Goal: Information Seeking & Learning: Check status

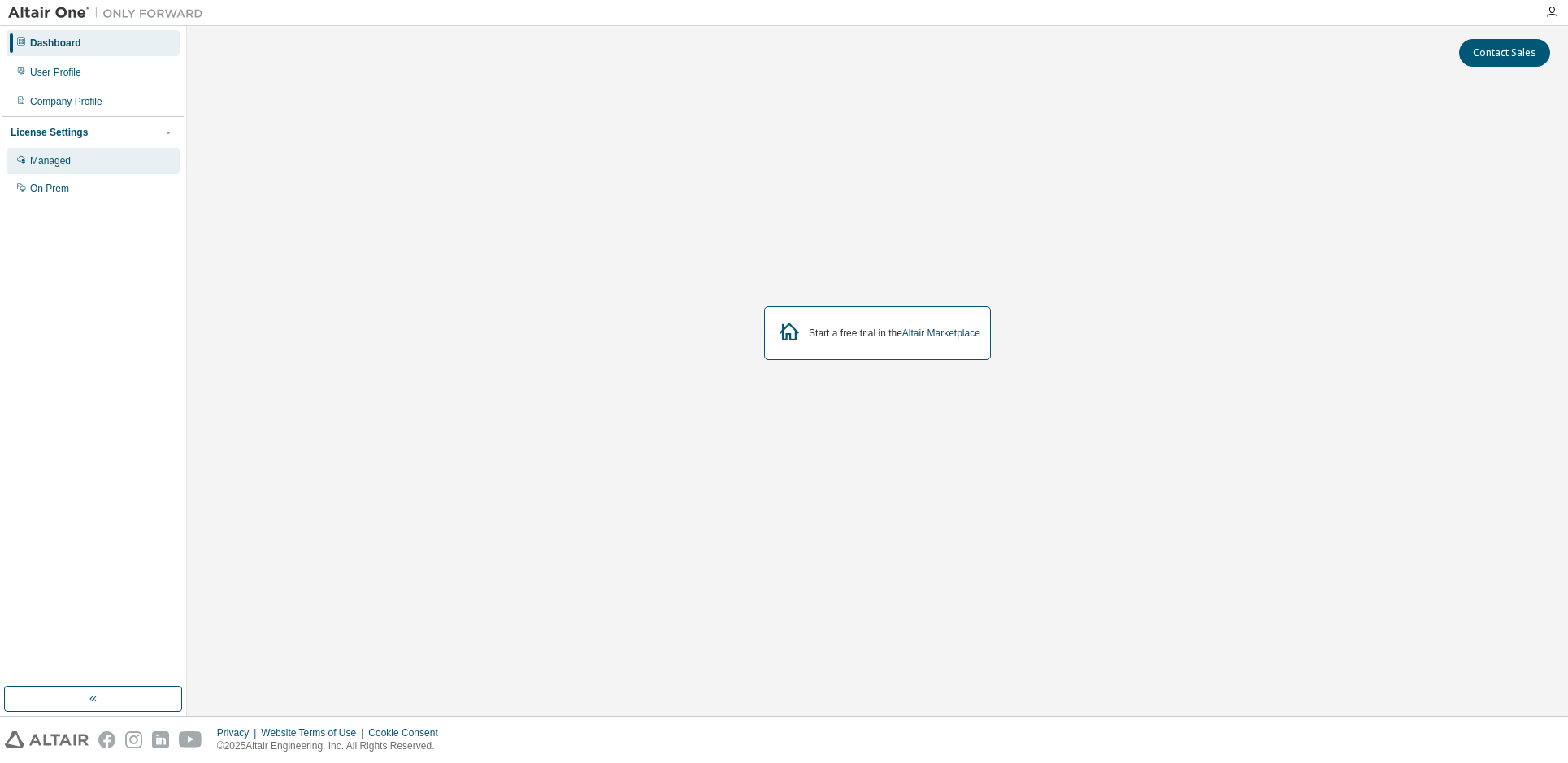
click at [60, 158] on div "Managed" at bounding box center [50, 161] width 41 height 13
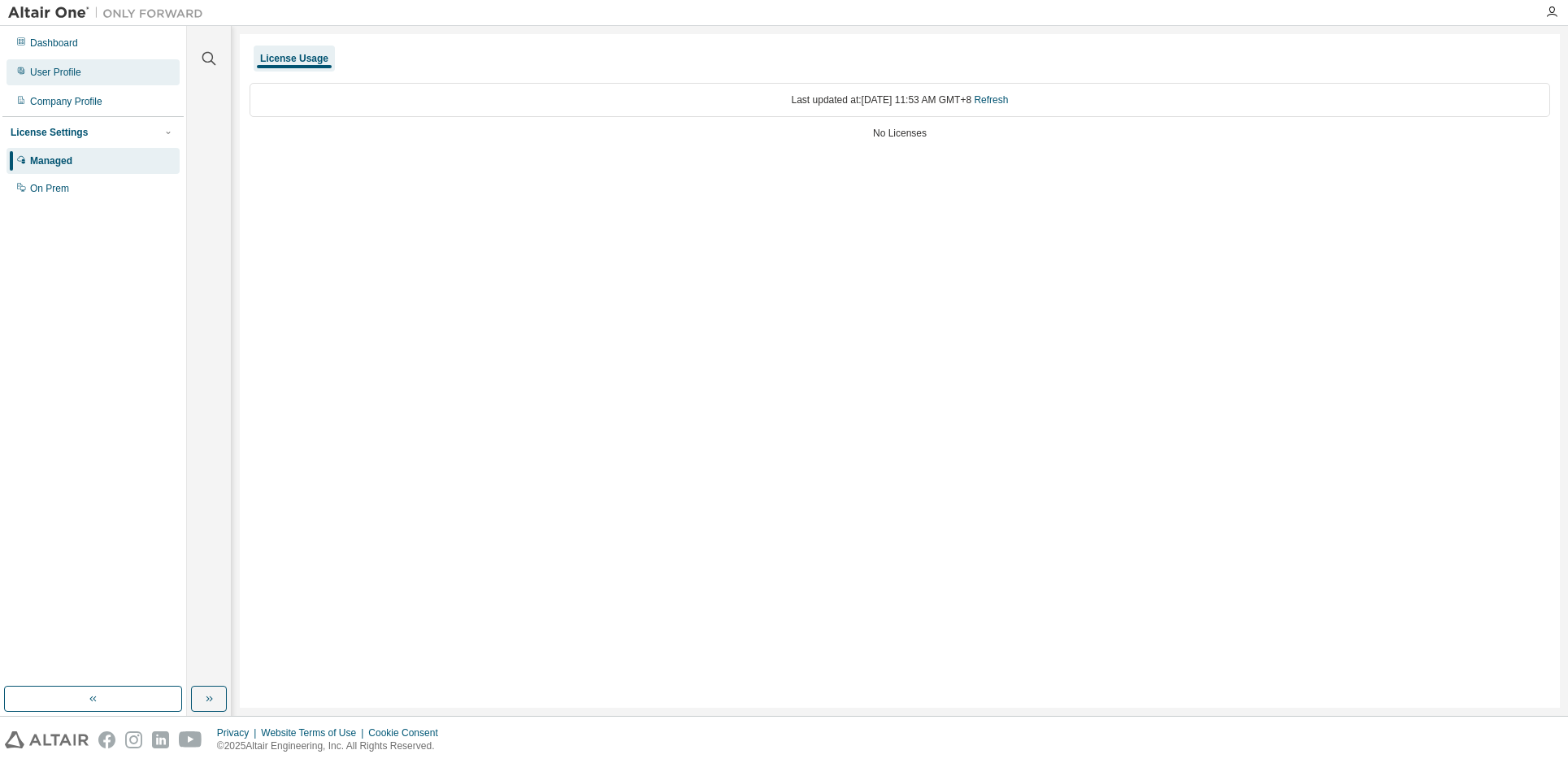
click at [63, 74] on div "User Profile" at bounding box center [55, 72] width 52 height 13
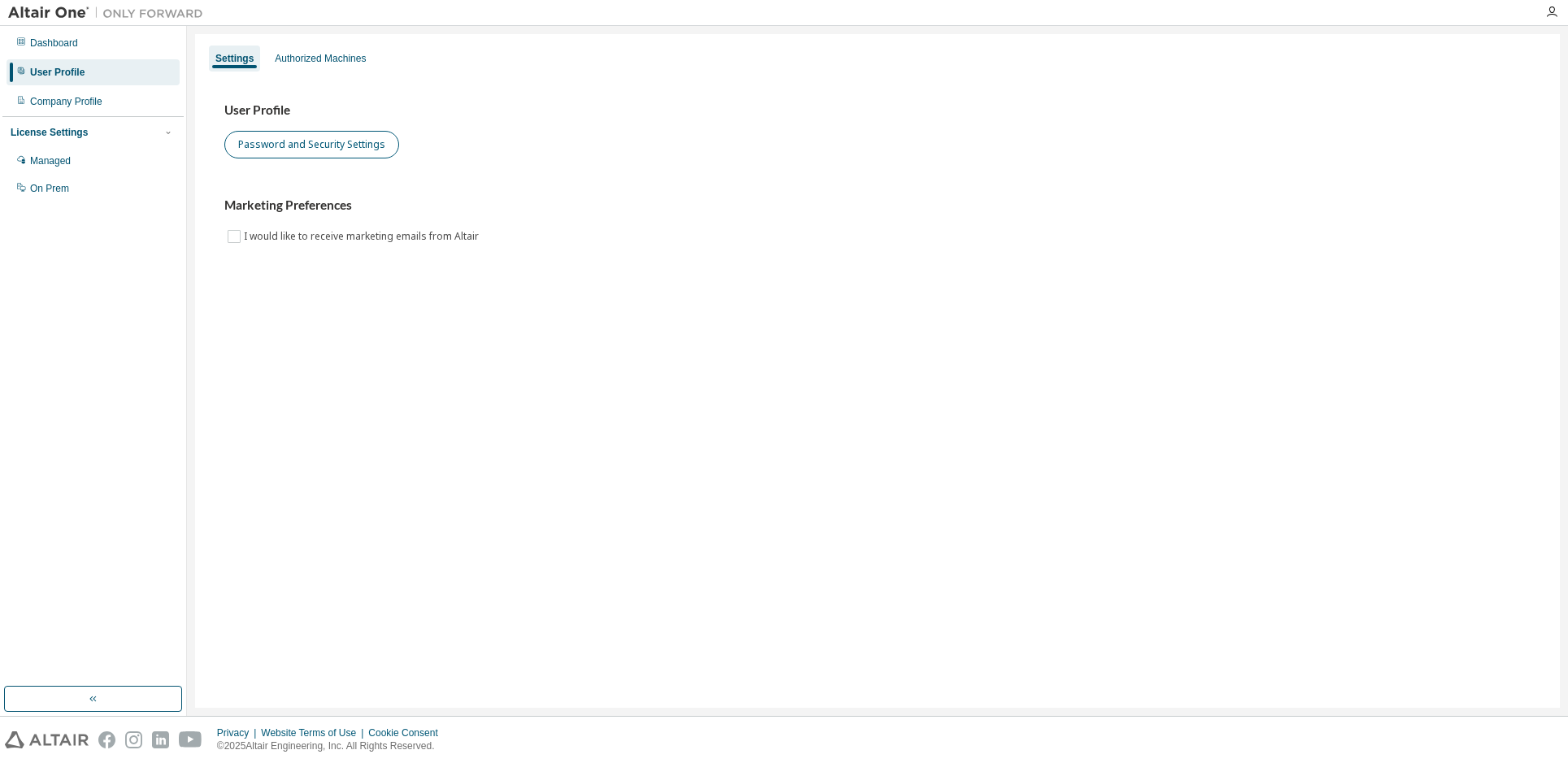
click at [322, 148] on button "Password and Security Settings" at bounding box center [312, 145] width 175 height 28
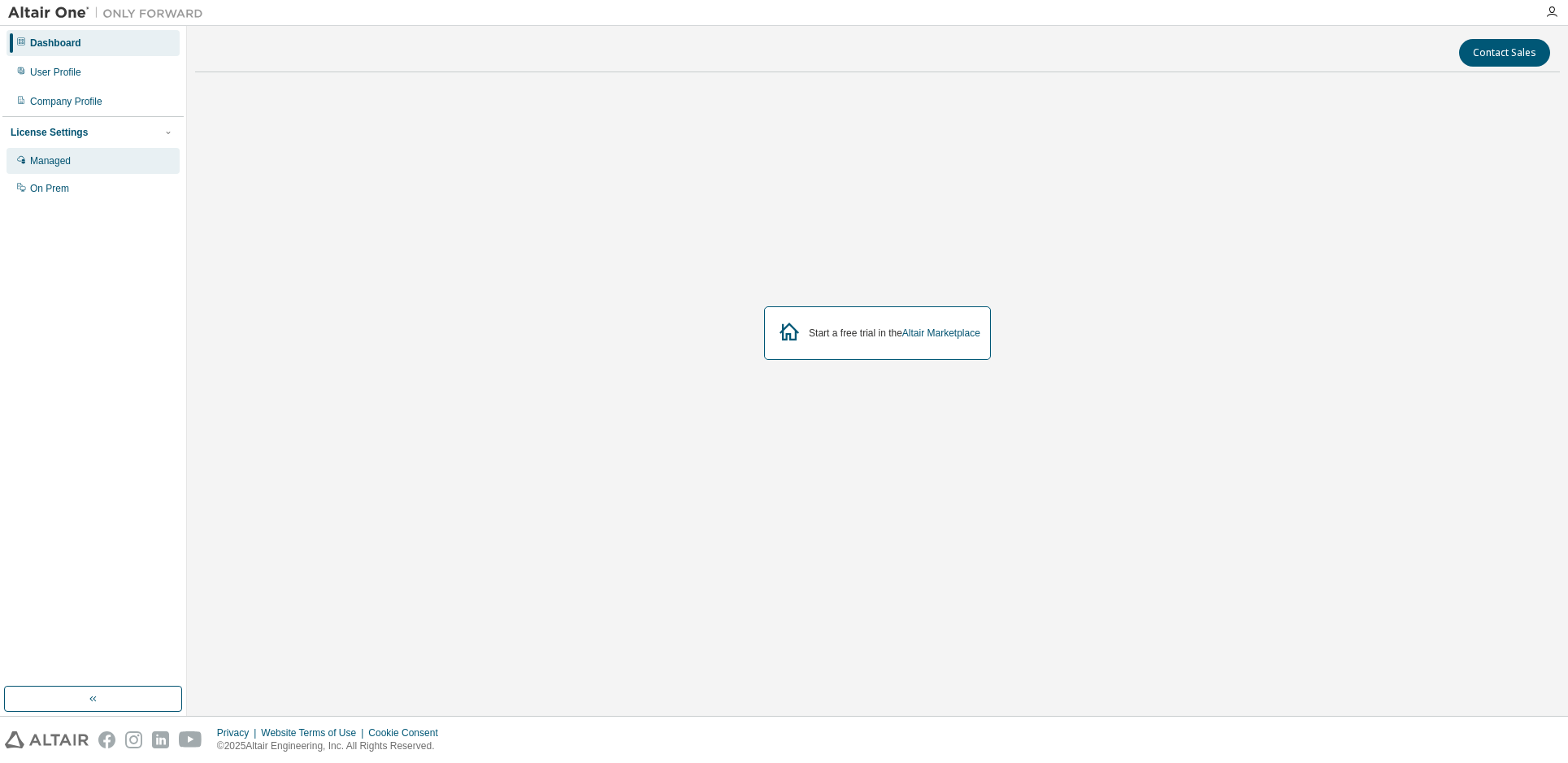
click at [51, 154] on div "Managed" at bounding box center [93, 161] width 173 height 26
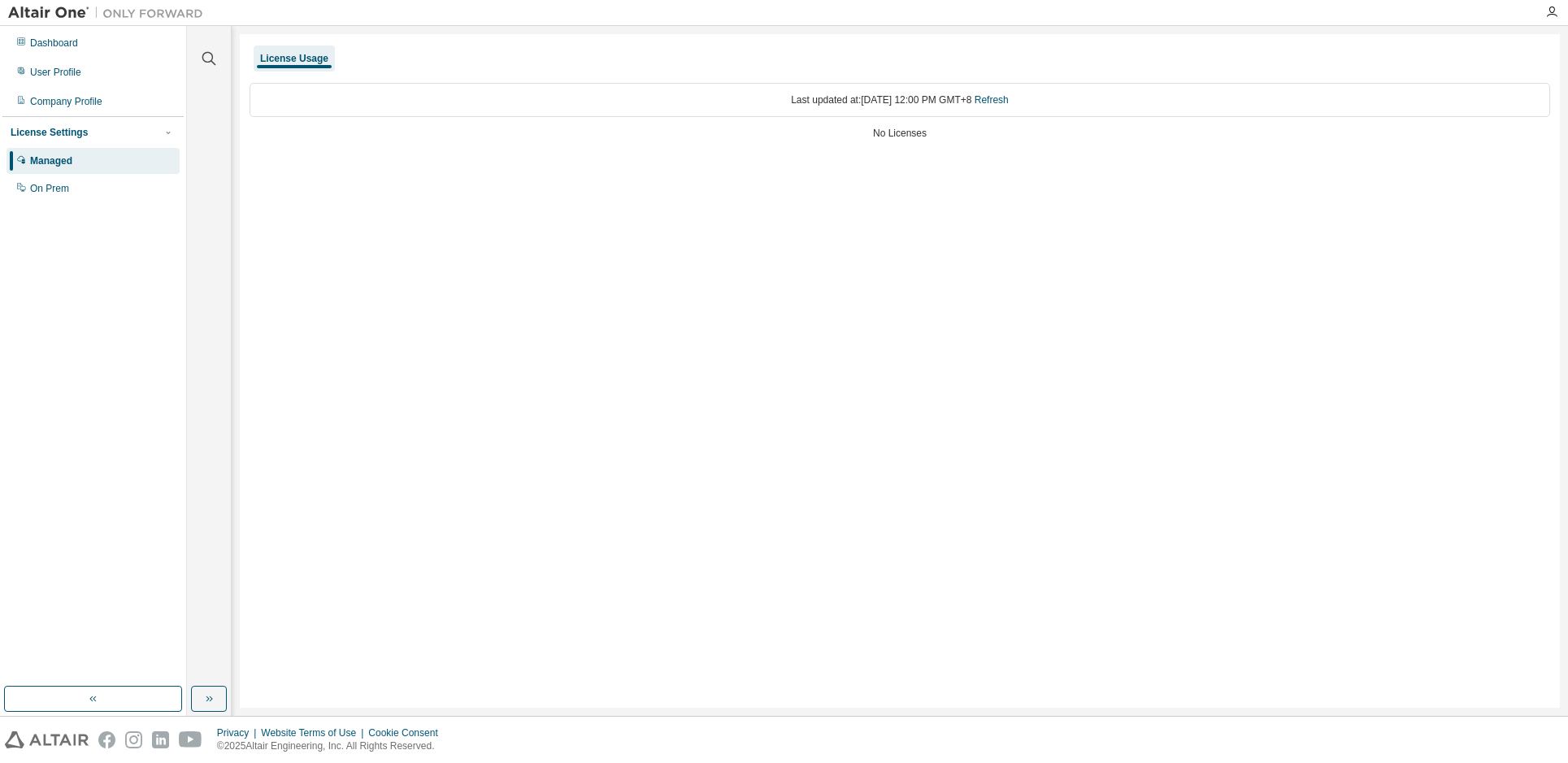
click at [272, 58] on div "License Usage" at bounding box center [294, 58] width 68 height 13
click at [52, 41] on div "Dashboard" at bounding box center [53, 43] width 48 height 13
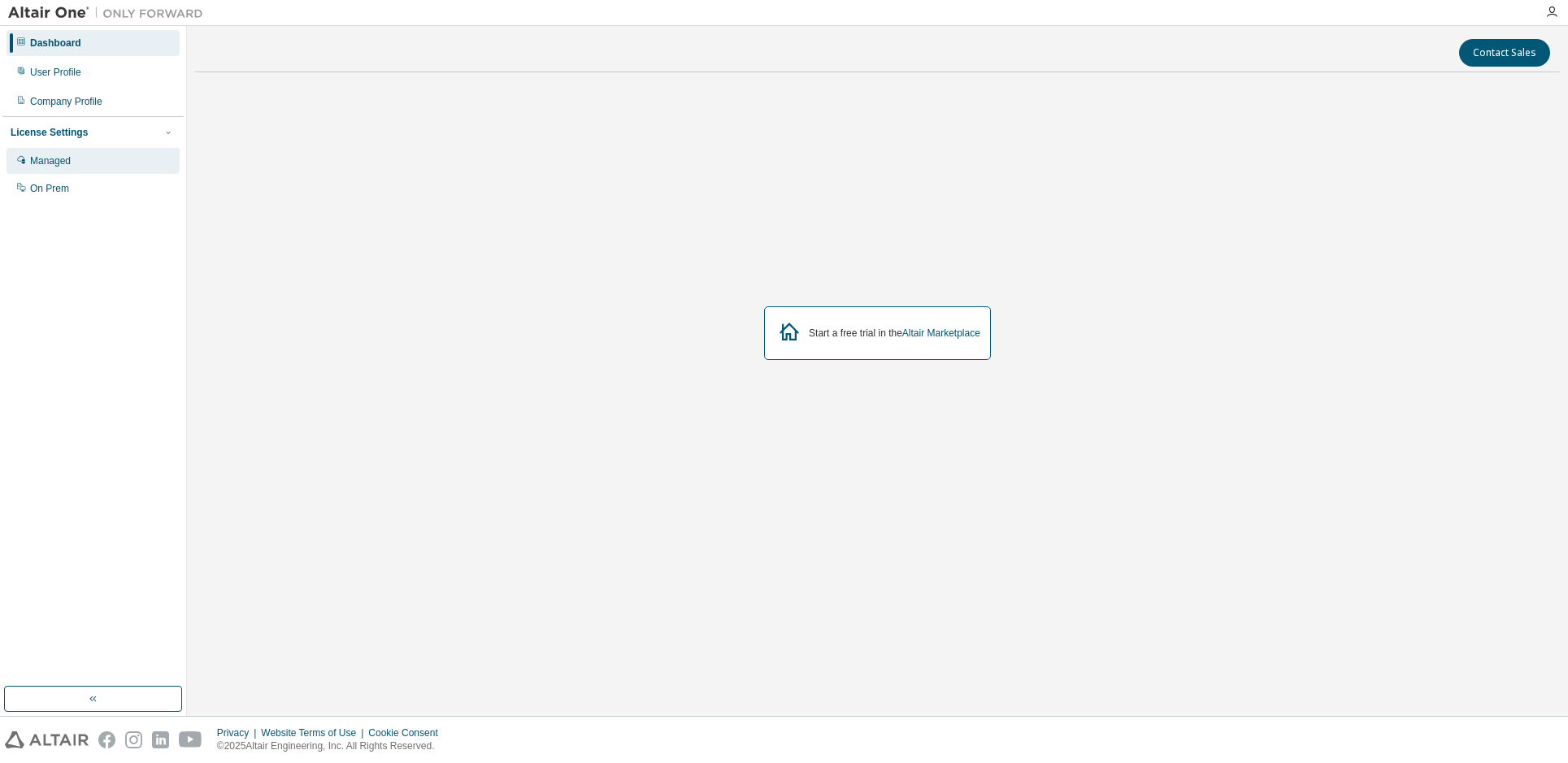
click at [78, 157] on div "Managed" at bounding box center [93, 161] width 173 height 26
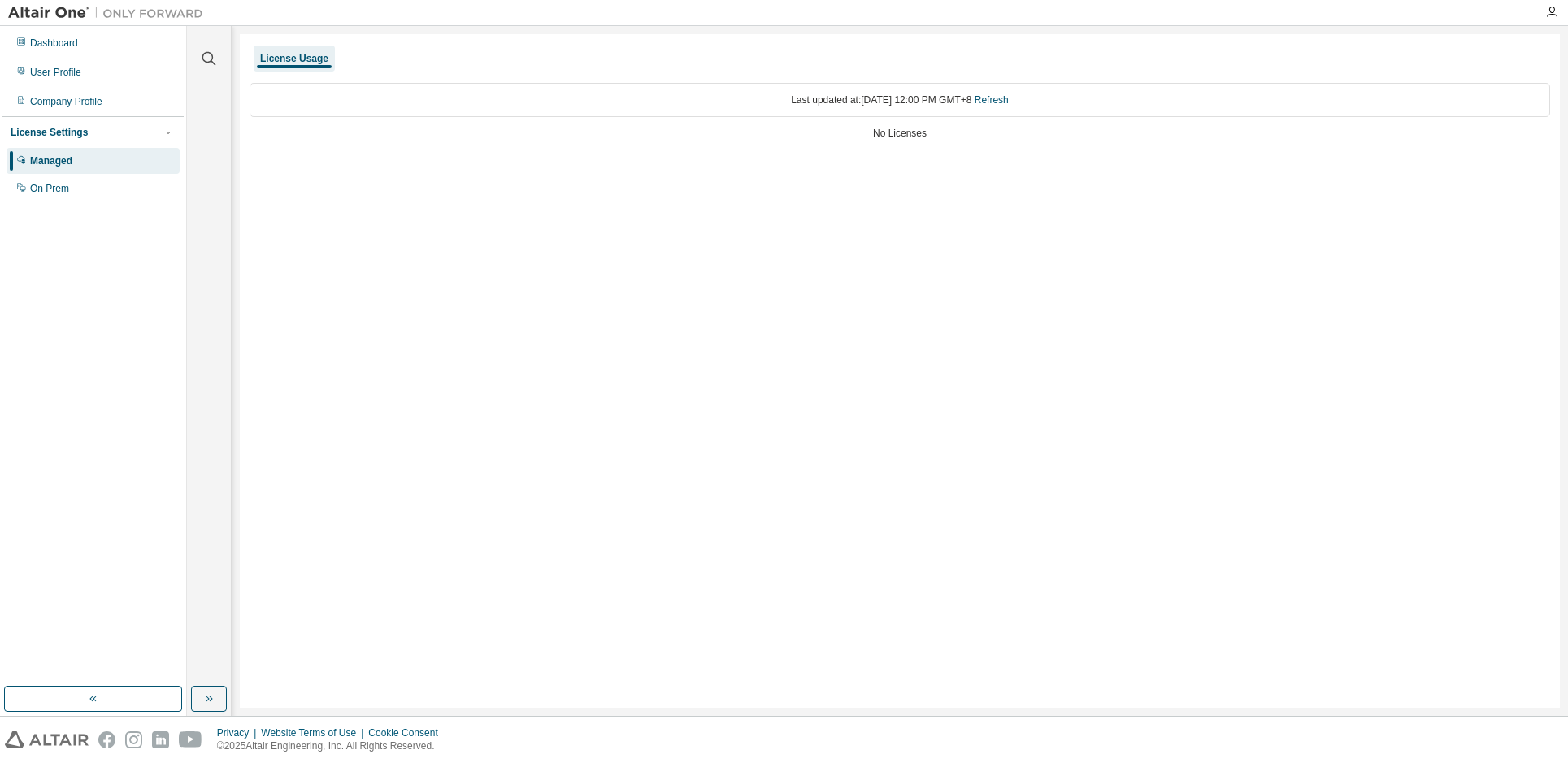
click at [1473, 79] on div "Last updated at: Tue 2025-09-02 12:00 PM GMT+8 Refresh No Licenses" at bounding box center [900, 113] width 1301 height 79
drag, startPoint x: 1022, startPoint y: 98, endPoint x: 922, endPoint y: 125, distance: 103.6
click at [1009, 98] on link "Refresh" at bounding box center [991, 100] width 34 height 11
click at [900, 134] on div "No Licenses" at bounding box center [900, 133] width 1301 height 13
drag, startPoint x: 819, startPoint y: 98, endPoint x: 777, endPoint y: 97, distance: 42.0
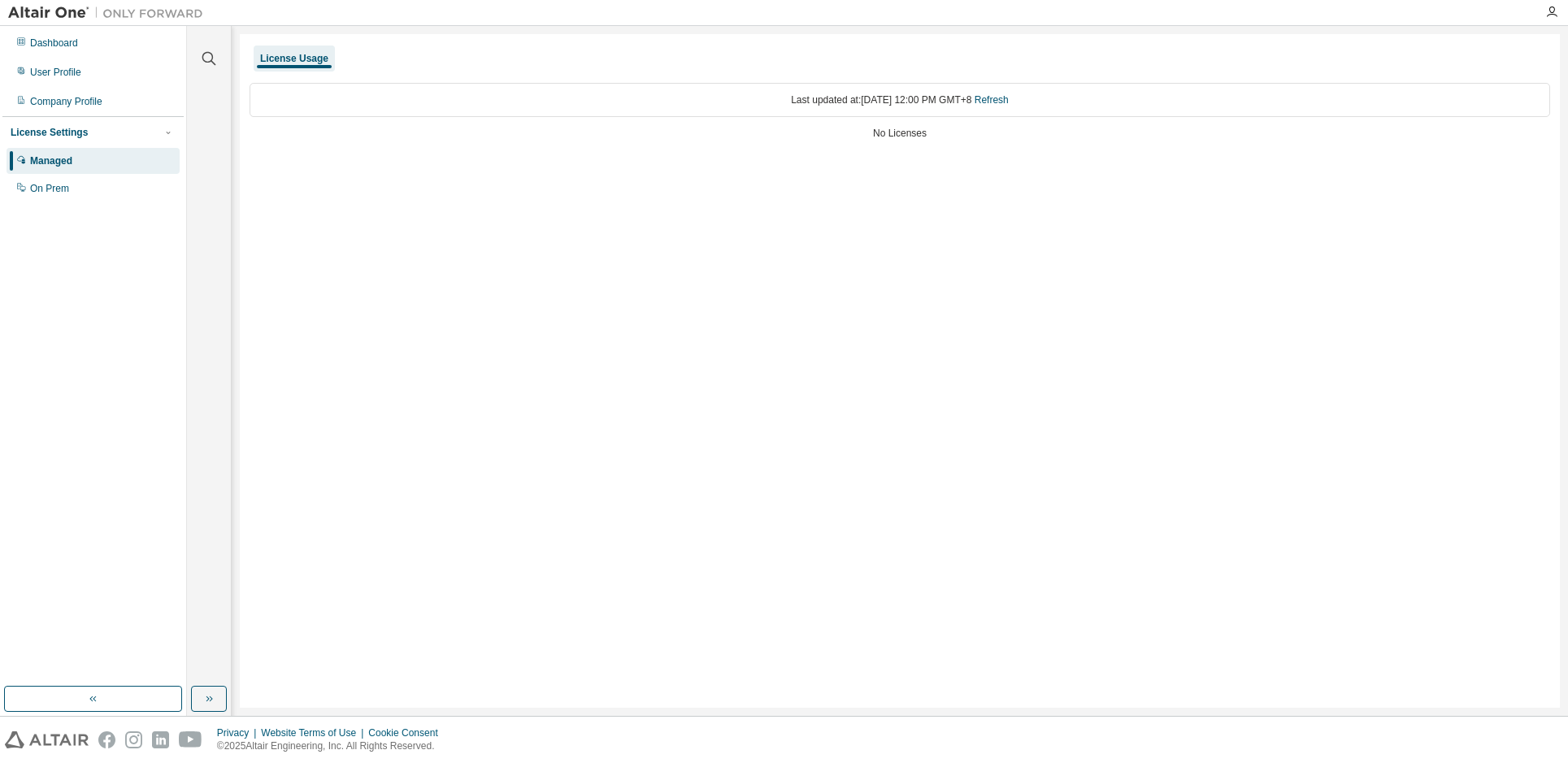
click at [818, 98] on div "Last updated at: Tue 2025-09-02 12:00 PM GMT+8 Refresh" at bounding box center [900, 100] width 1301 height 34
click at [287, 62] on div "License Usage" at bounding box center [294, 58] width 68 height 13
click at [81, 186] on div "On Prem" at bounding box center [93, 189] width 173 height 26
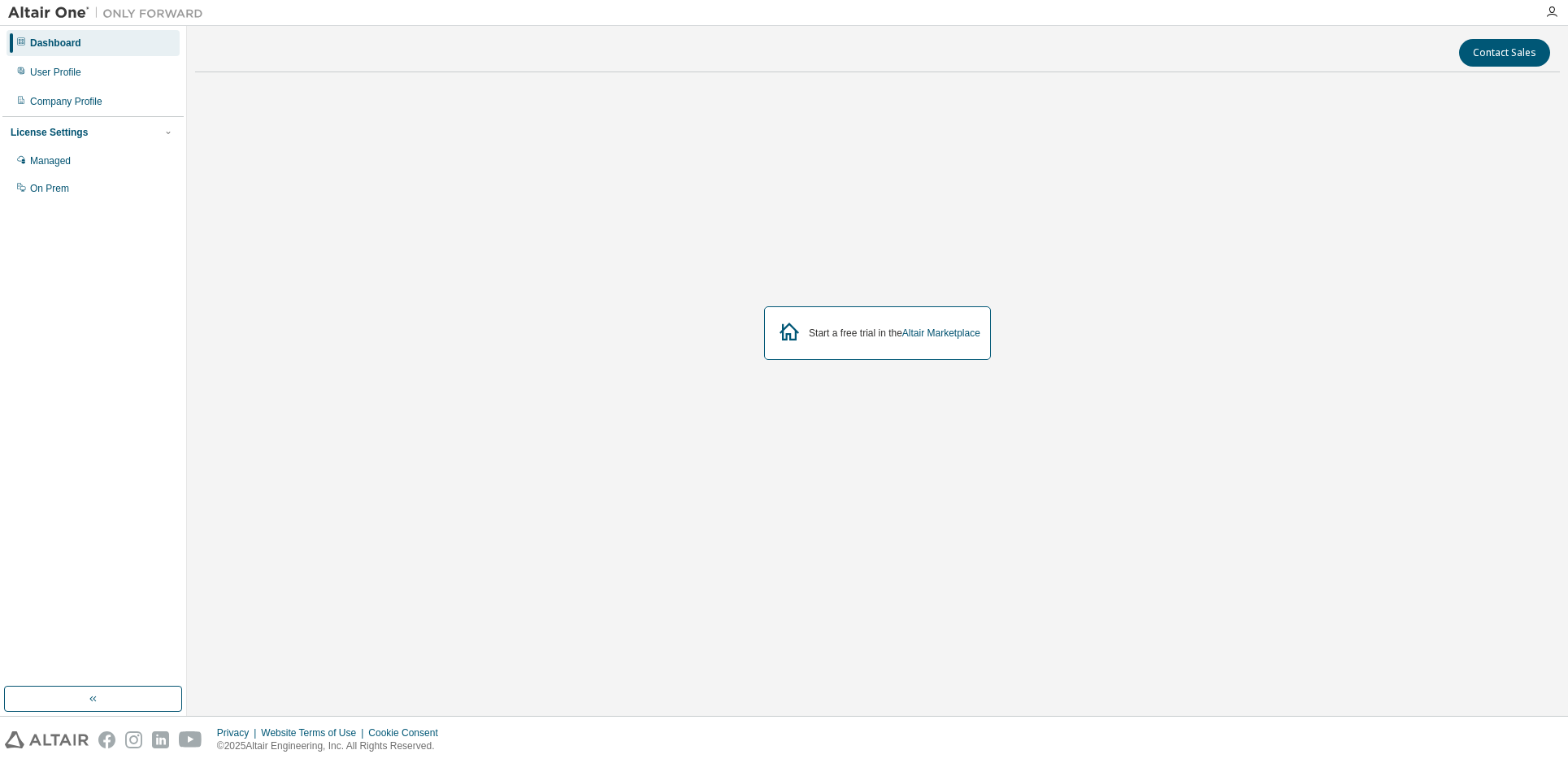
click at [1221, 228] on div "Start a free trial in the Altair Marketplace" at bounding box center [877, 333] width 1364 height 496
click at [305, 131] on div "Start a free trial in the Altair Marketplace" at bounding box center [877, 333] width 1364 height 496
click at [1549, 10] on icon "button" at bounding box center [1551, 12] width 13 height 13
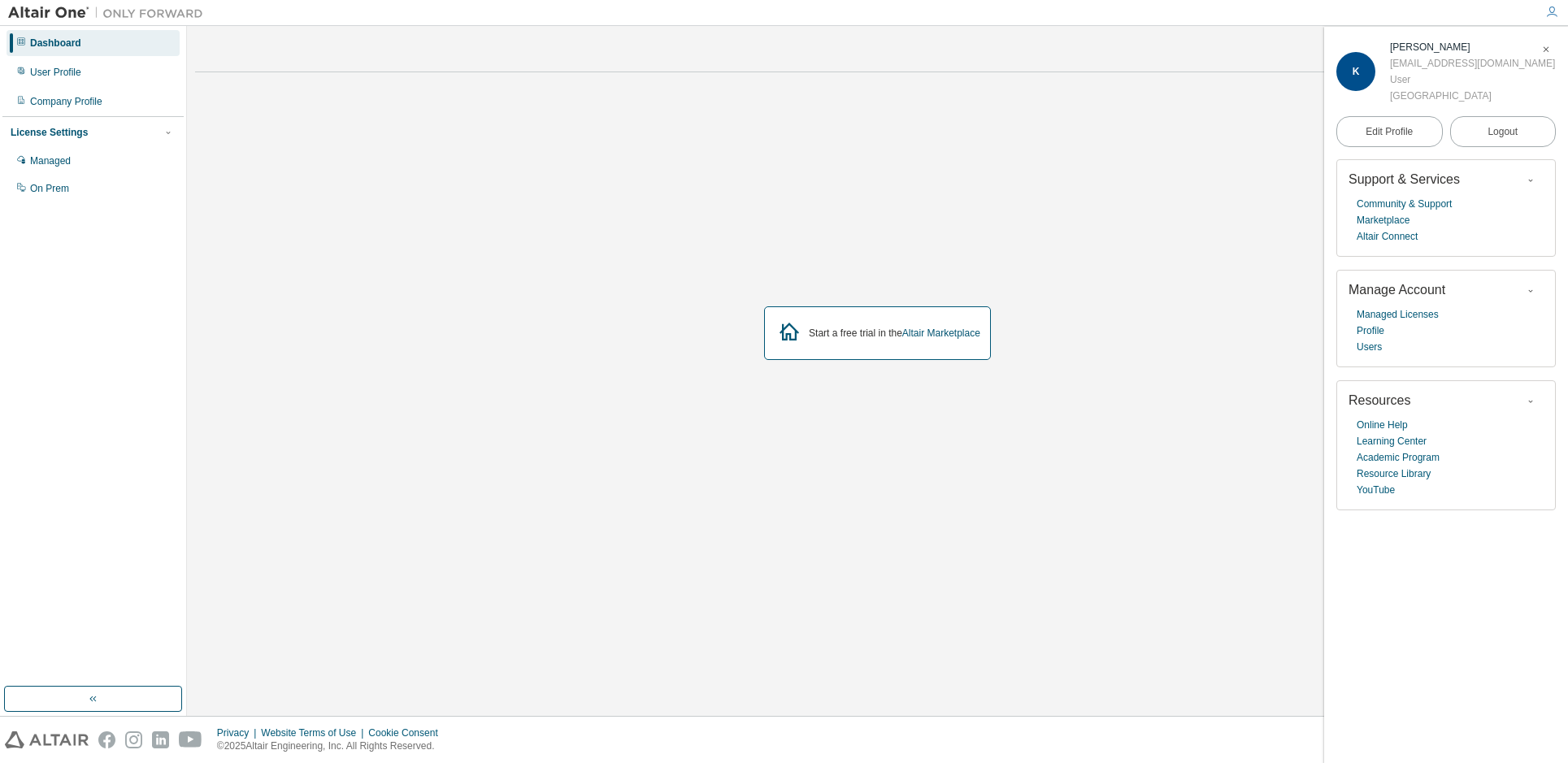
click at [644, 215] on div "Start a free trial in the Altair Marketplace" at bounding box center [877, 333] width 1364 height 496
